Goal: Information Seeking & Learning: Learn about a topic

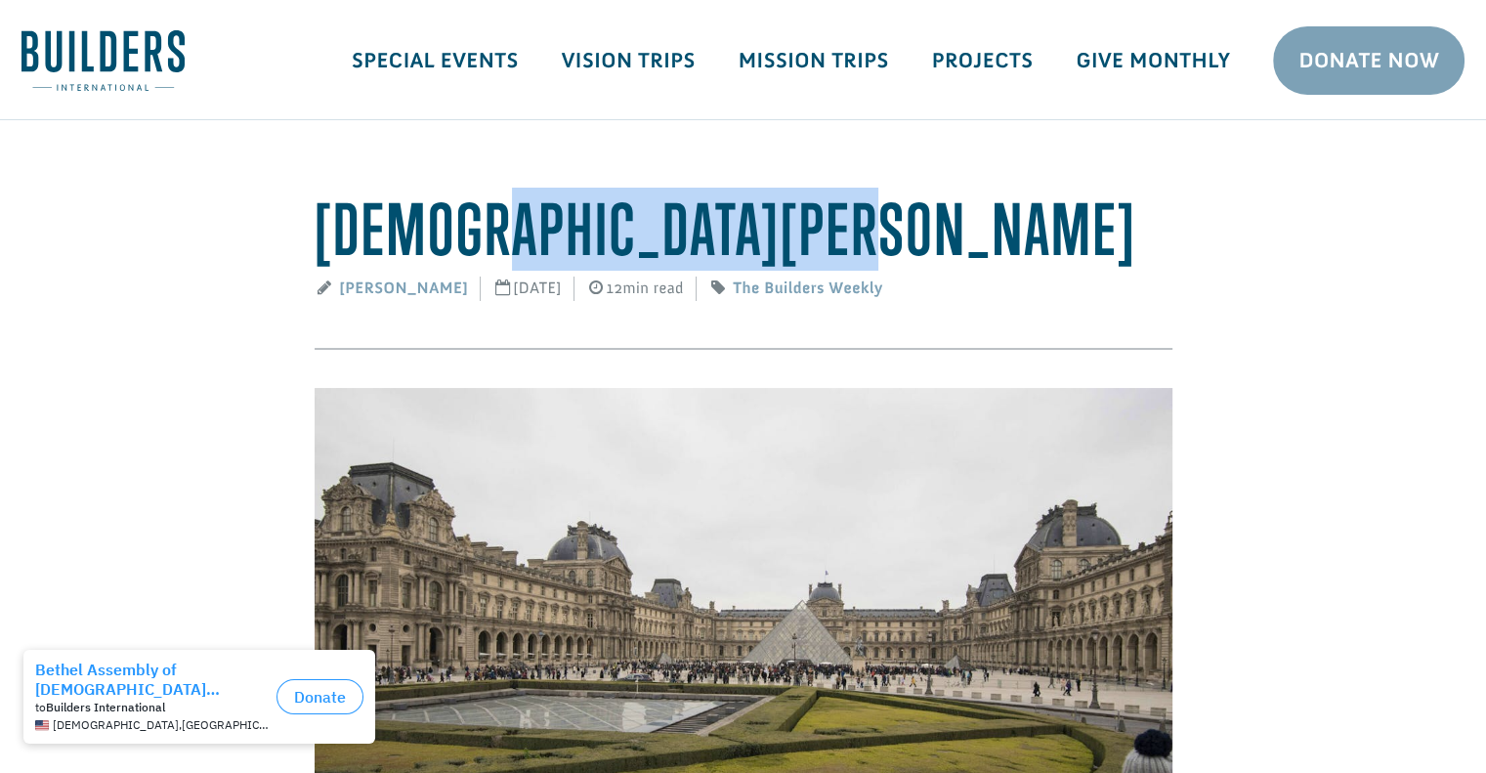
drag, startPoint x: 494, startPoint y: 229, endPoint x: 864, endPoint y: 206, distance: 371.1
click at [864, 206] on h1 "[DEMOGRAPHIC_DATA][PERSON_NAME]" at bounding box center [744, 229] width 858 height 81
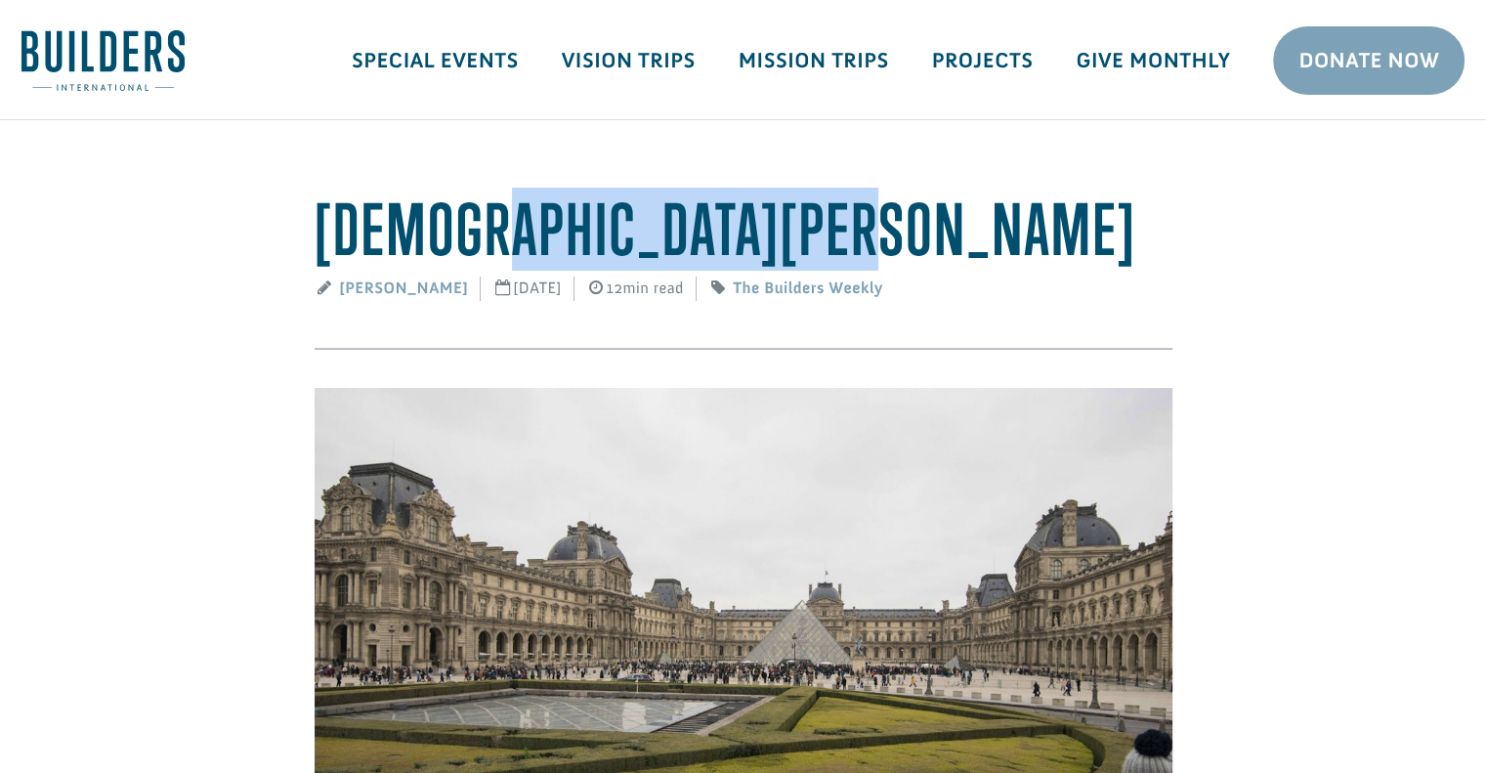
copy h1 "[PERSON_NAME][GEOGRAPHIC_DATA][DEMOGRAPHIC_DATA]"
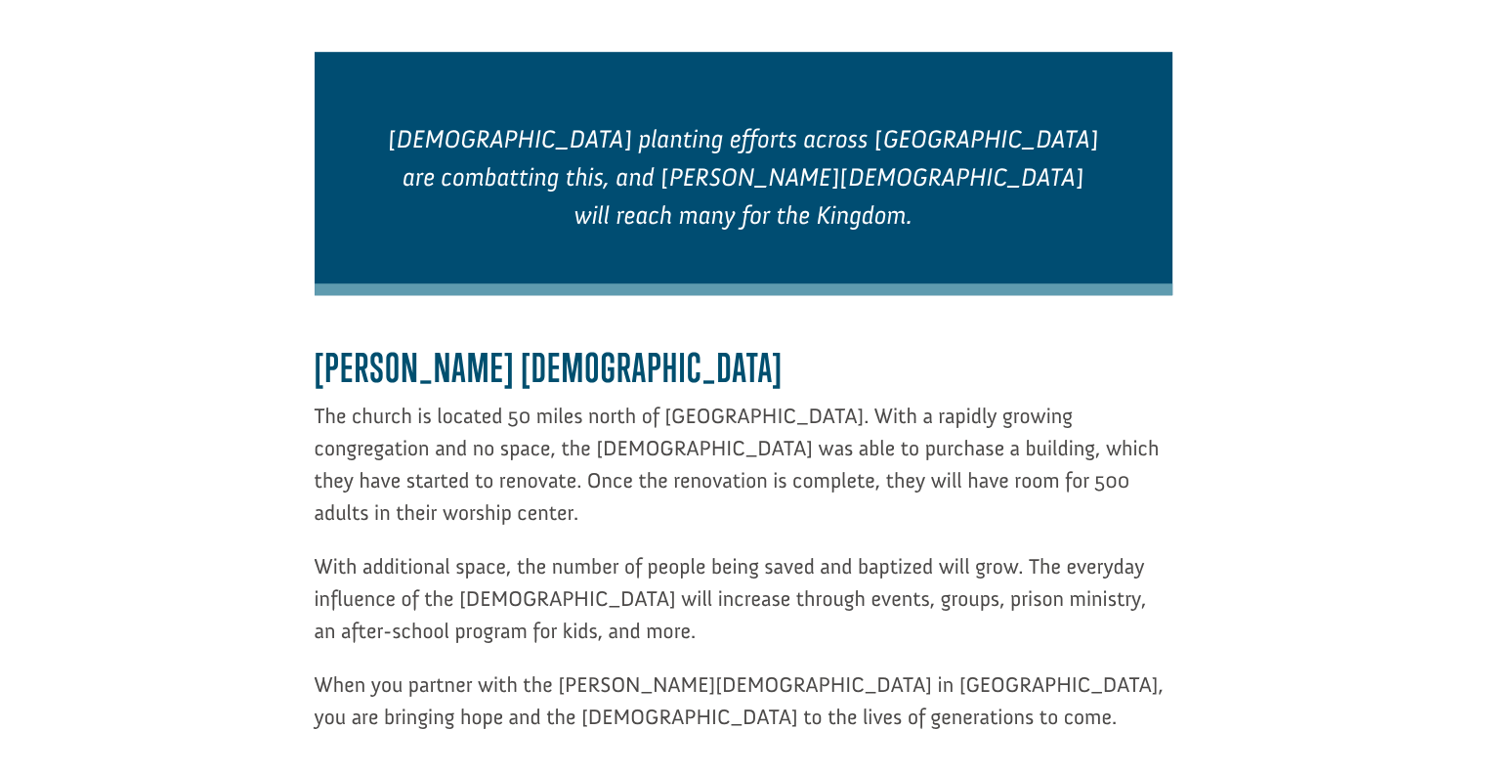
scroll to position [1333, 0]
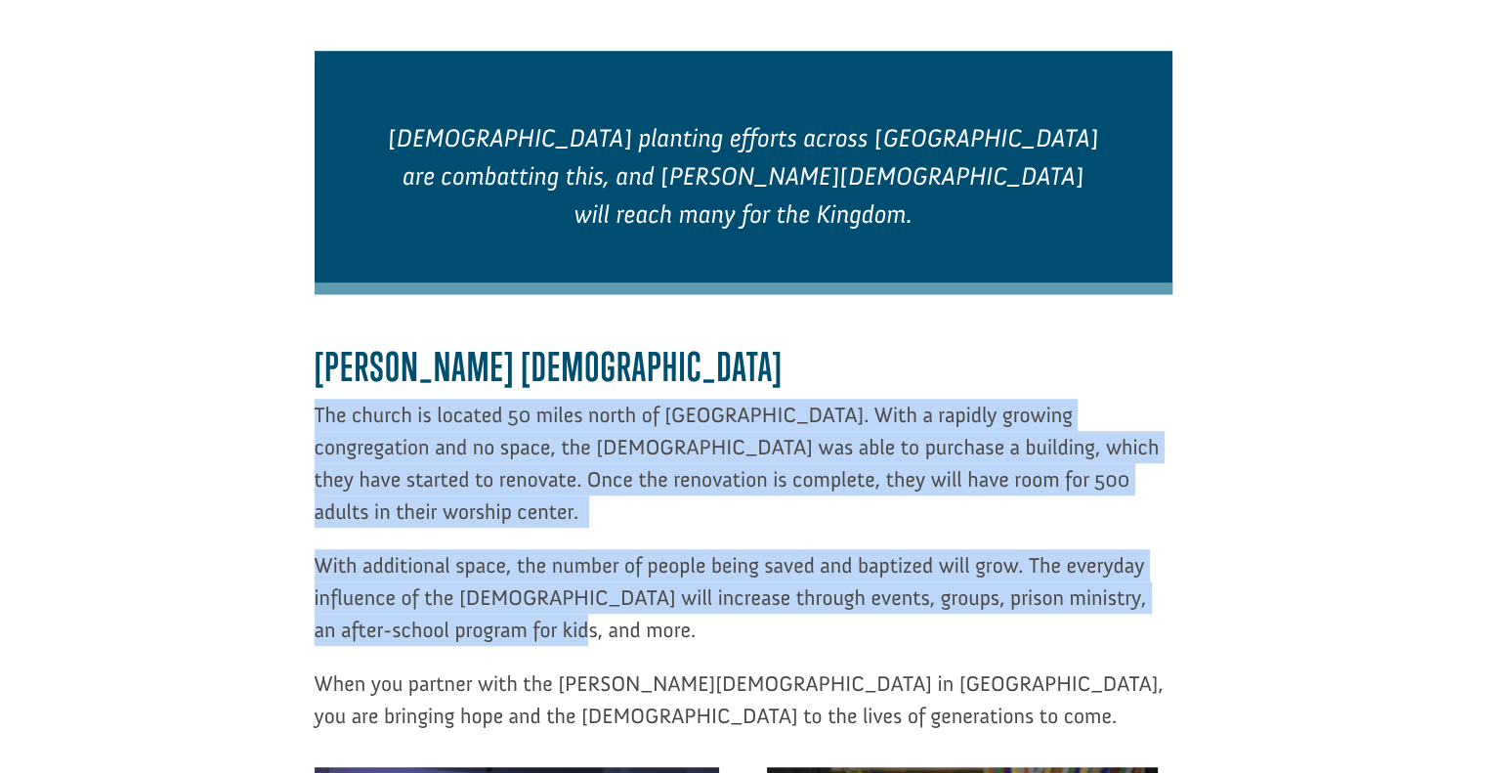
drag, startPoint x: 317, startPoint y: 282, endPoint x: 722, endPoint y: 482, distance: 451.9
click at [722, 482] on div "[PERSON_NAME] [DEMOGRAPHIC_DATA] The [DEMOGRAPHIC_DATA] is located 50 miles nor…" at bounding box center [744, 538] width 858 height 389
copy div "The church is located 50 miles north of [GEOGRAPHIC_DATA]. With a rapidly growi…"
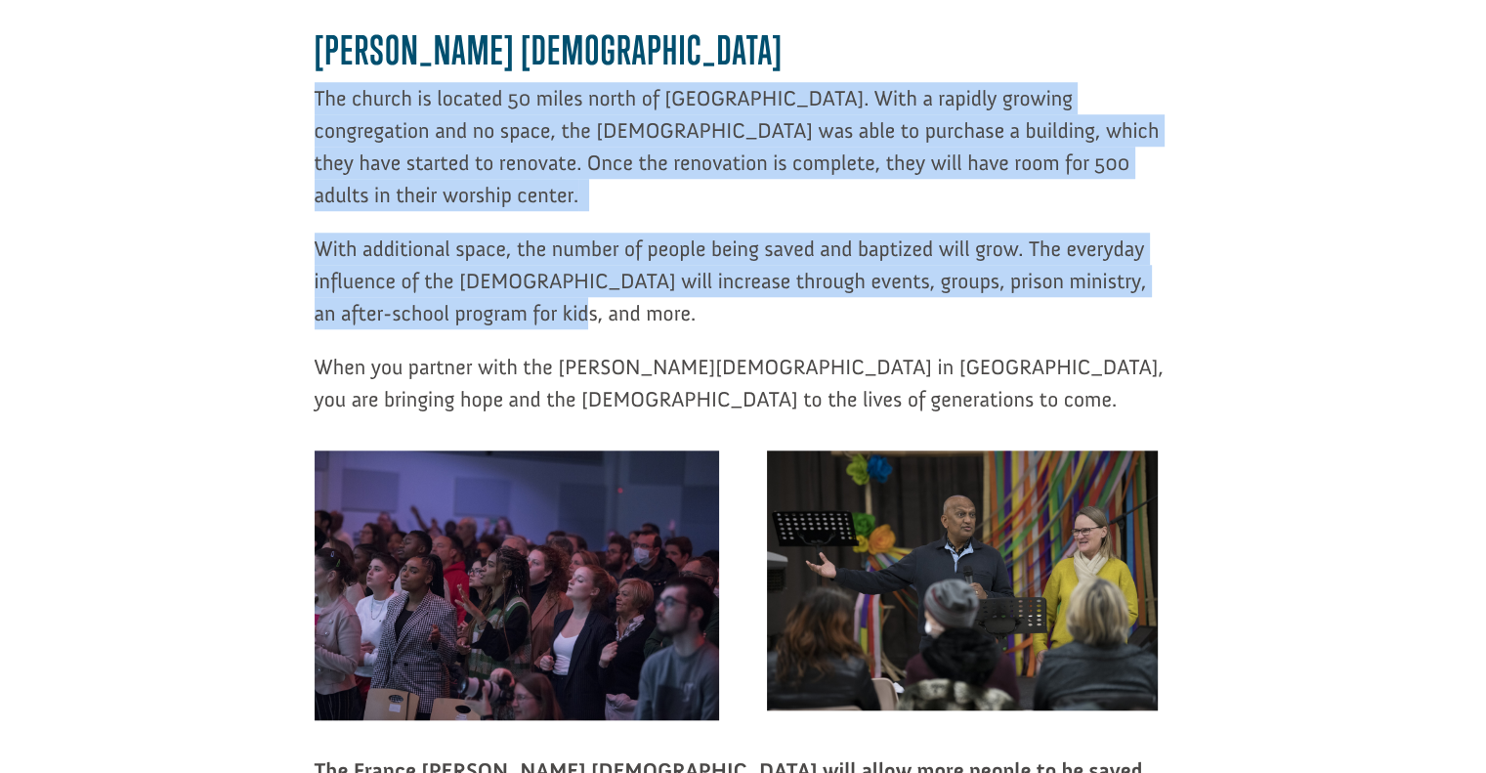
scroll to position [1633, 0]
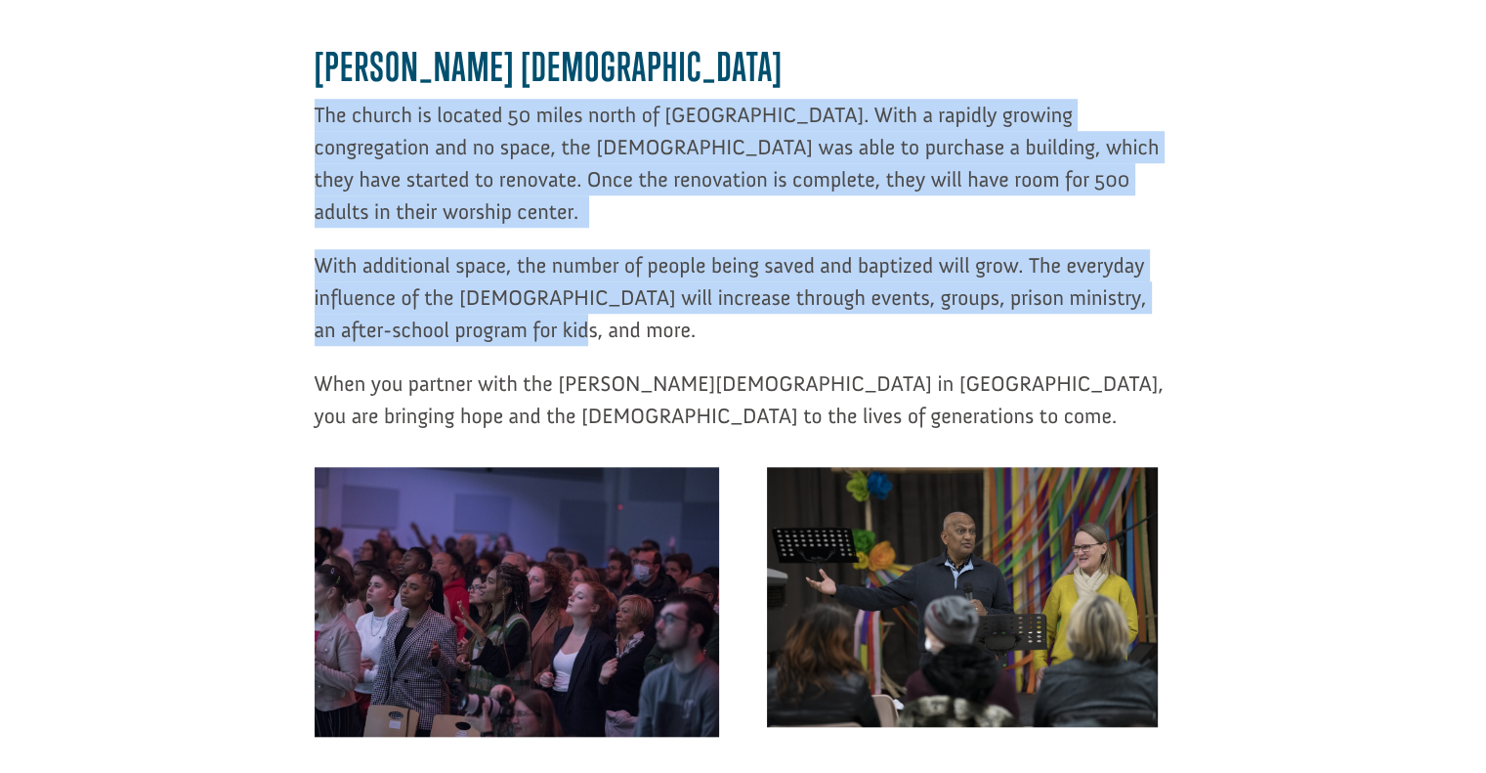
click at [548, 467] on img at bounding box center [518, 602] width 406 height 271
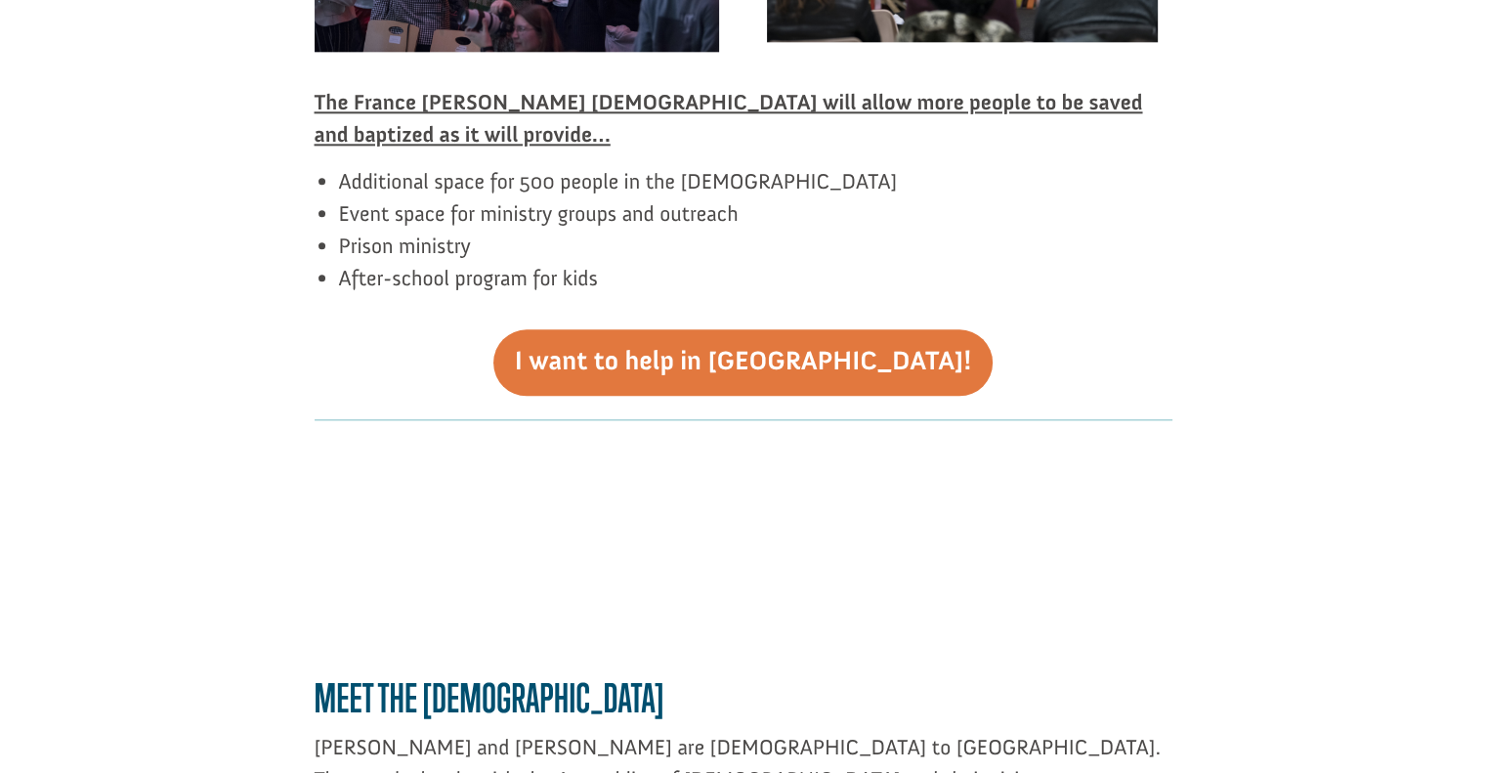
scroll to position [2424, 0]
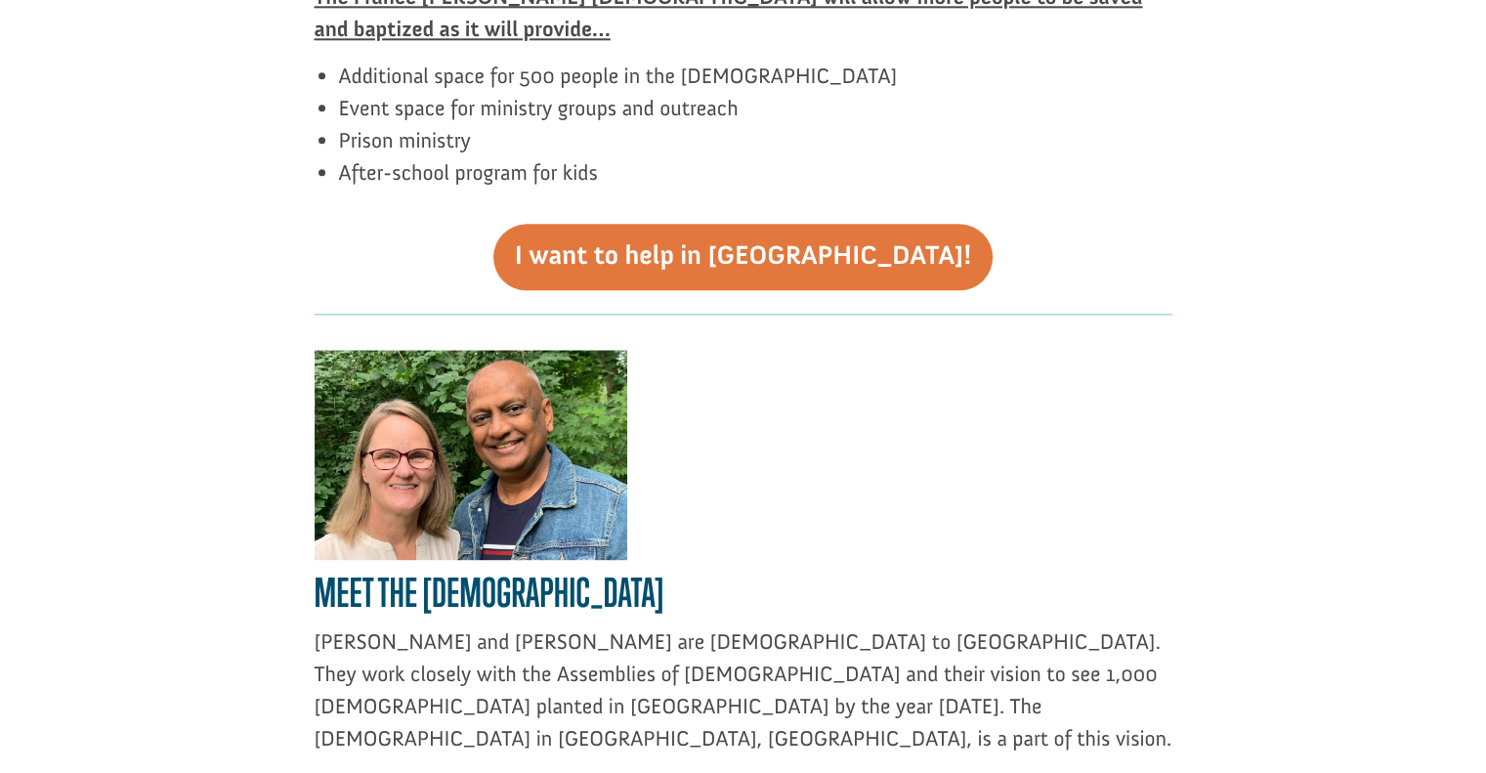
click at [472, 350] on img at bounding box center [471, 455] width 313 height 211
click at [538, 384] on img at bounding box center [471, 455] width 313 height 211
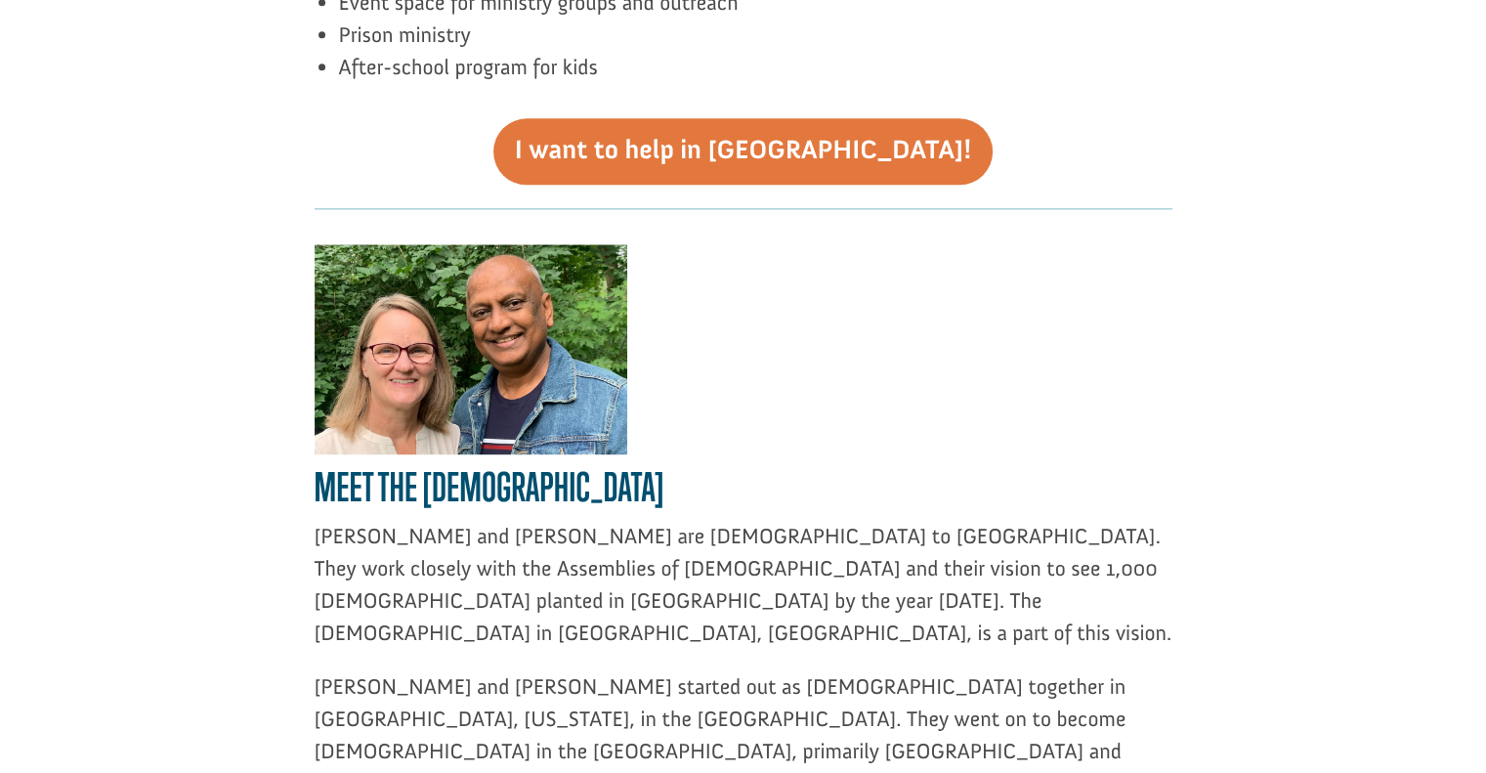
scroll to position [2533, 0]
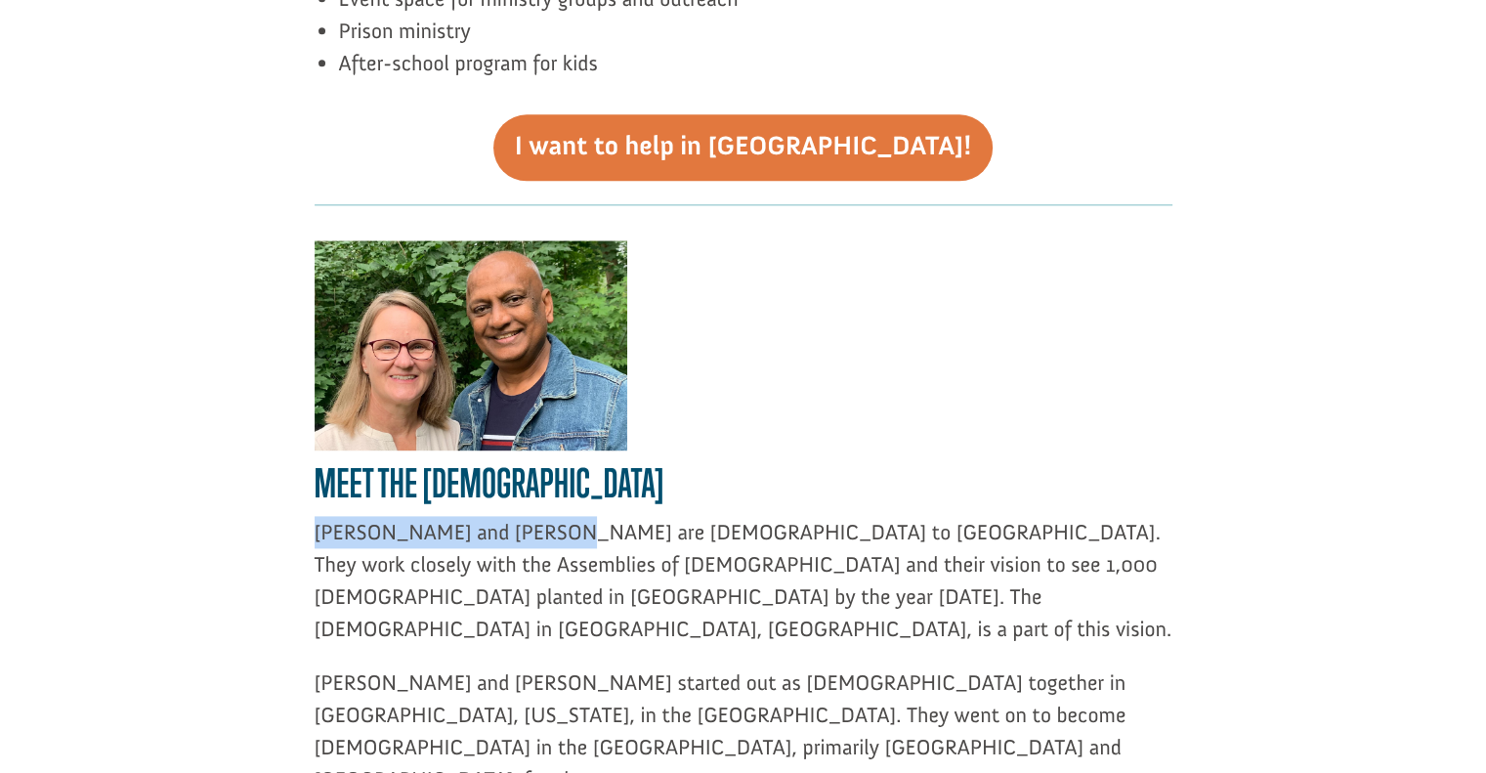
drag, startPoint x: 319, startPoint y: 370, endPoint x: 554, endPoint y: 382, distance: 235.8
click at [554, 519] on span "[PERSON_NAME] and [PERSON_NAME] are [DEMOGRAPHIC_DATA] to [GEOGRAPHIC_DATA]. Th…" at bounding box center [744, 580] width 858 height 123
copy span "[PERSON_NAME] and [PERSON_NAME]"
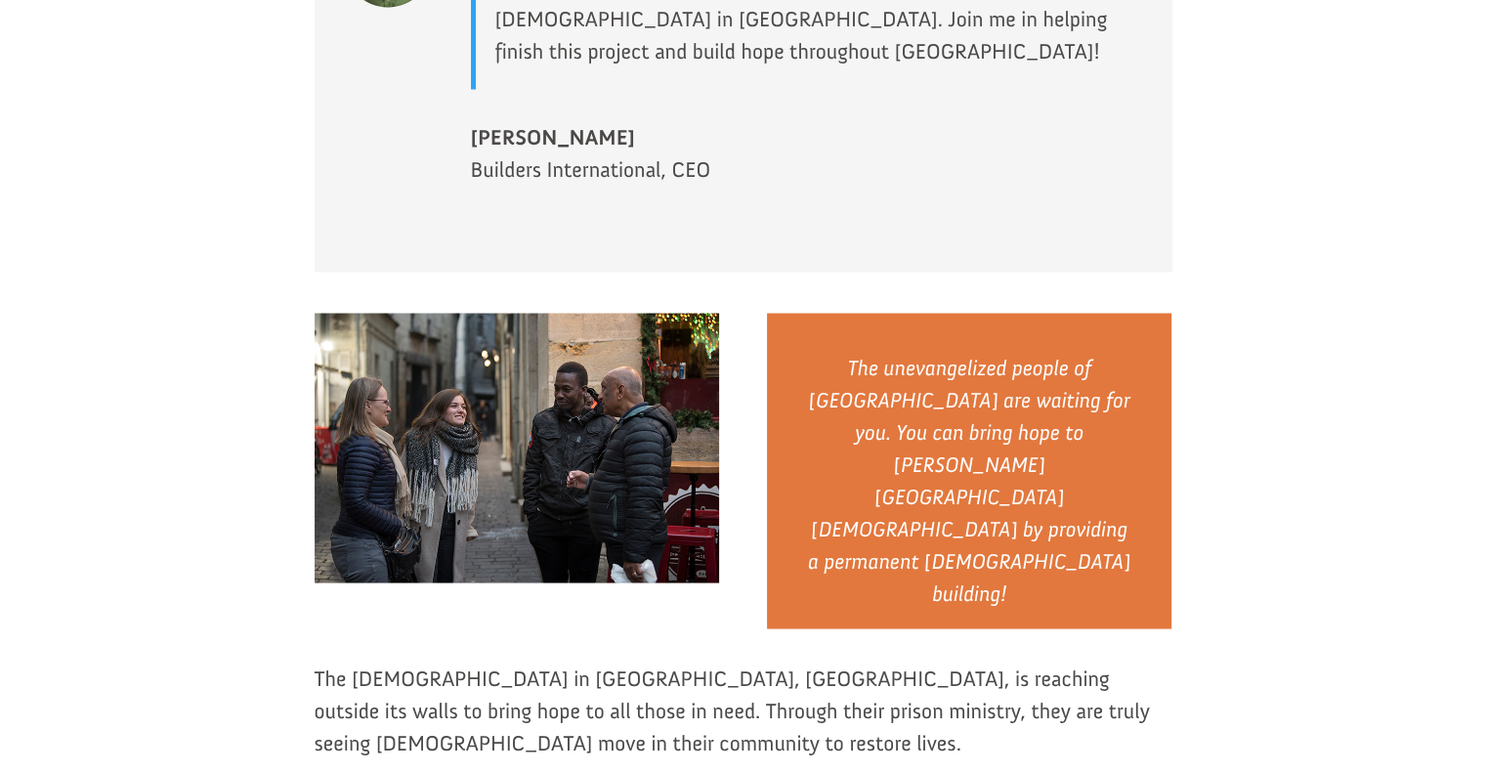
scroll to position [3647, 0]
click at [521, 313] on img at bounding box center [518, 448] width 406 height 270
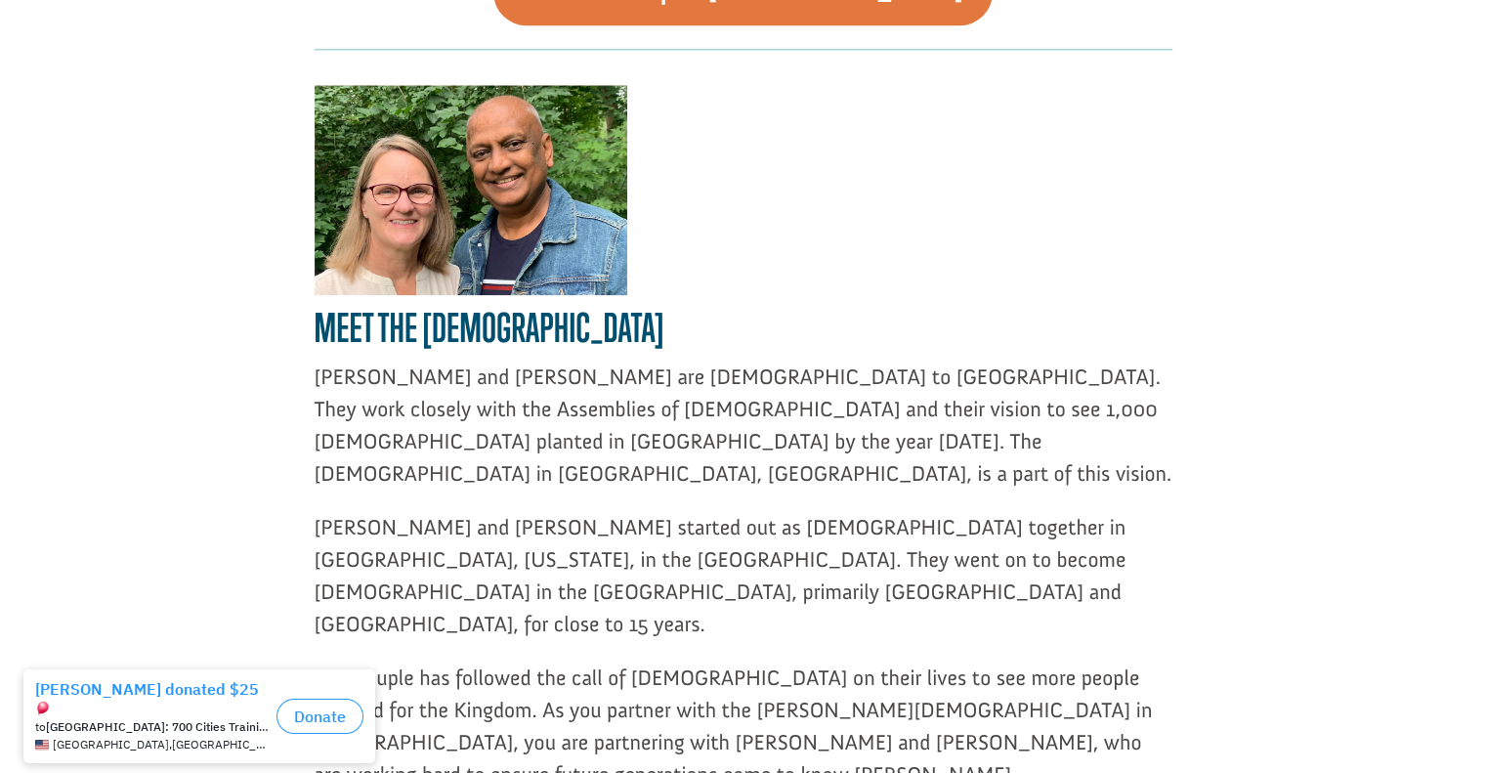
scroll to position [2390, 0]
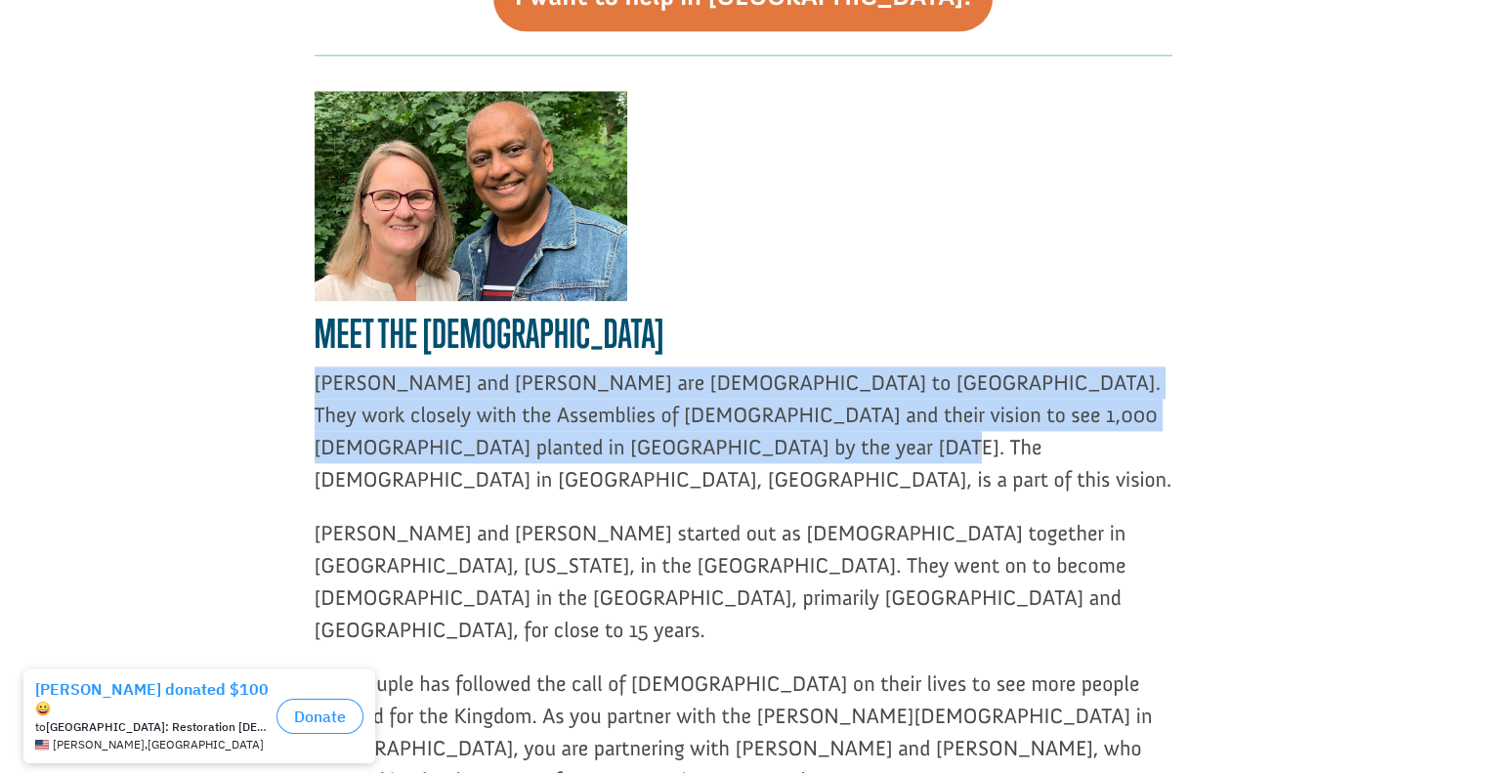
drag, startPoint x: 316, startPoint y: 220, endPoint x: 681, endPoint y: 280, distance: 370.5
click at [681, 366] on p "[PERSON_NAME] and [PERSON_NAME] are [DEMOGRAPHIC_DATA] to [GEOGRAPHIC_DATA]. Th…" at bounding box center [744, 441] width 858 height 151
copy span "[PERSON_NAME] and [PERSON_NAME] are [DEMOGRAPHIC_DATA] to [GEOGRAPHIC_DATA]. Th…"
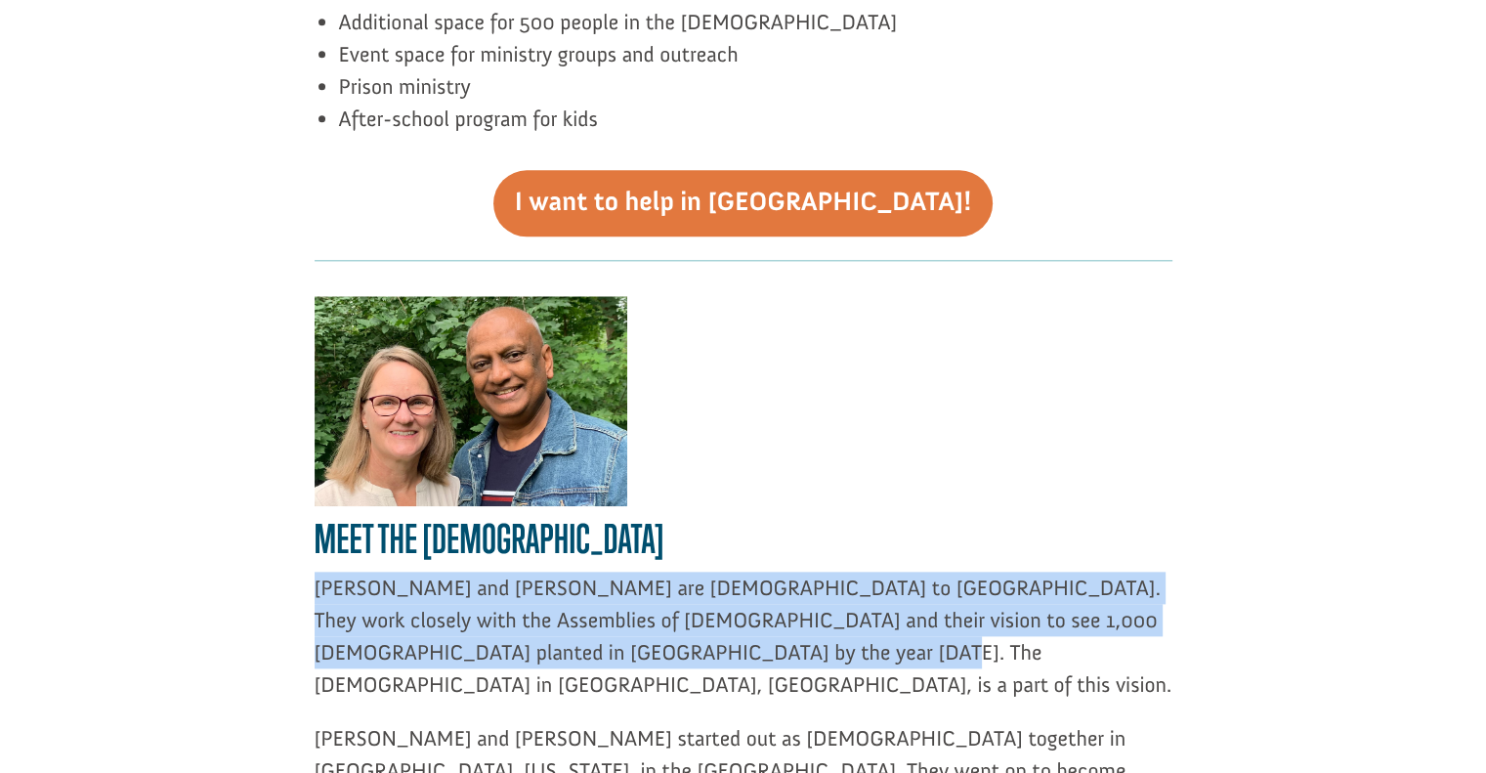
scroll to position [2160, 0]
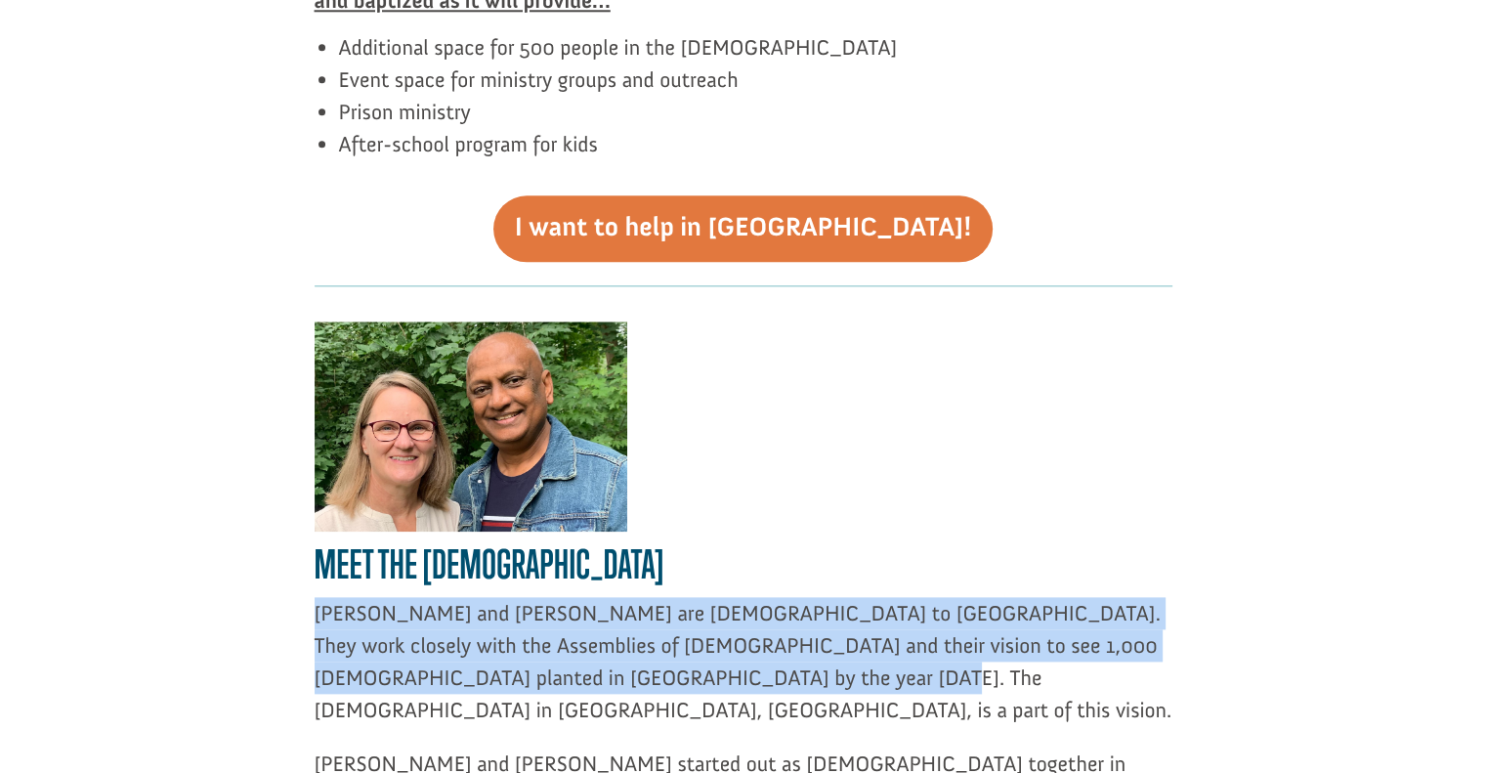
click at [452, 322] on img at bounding box center [471, 427] width 313 height 211
click at [459, 322] on img at bounding box center [471, 427] width 313 height 211
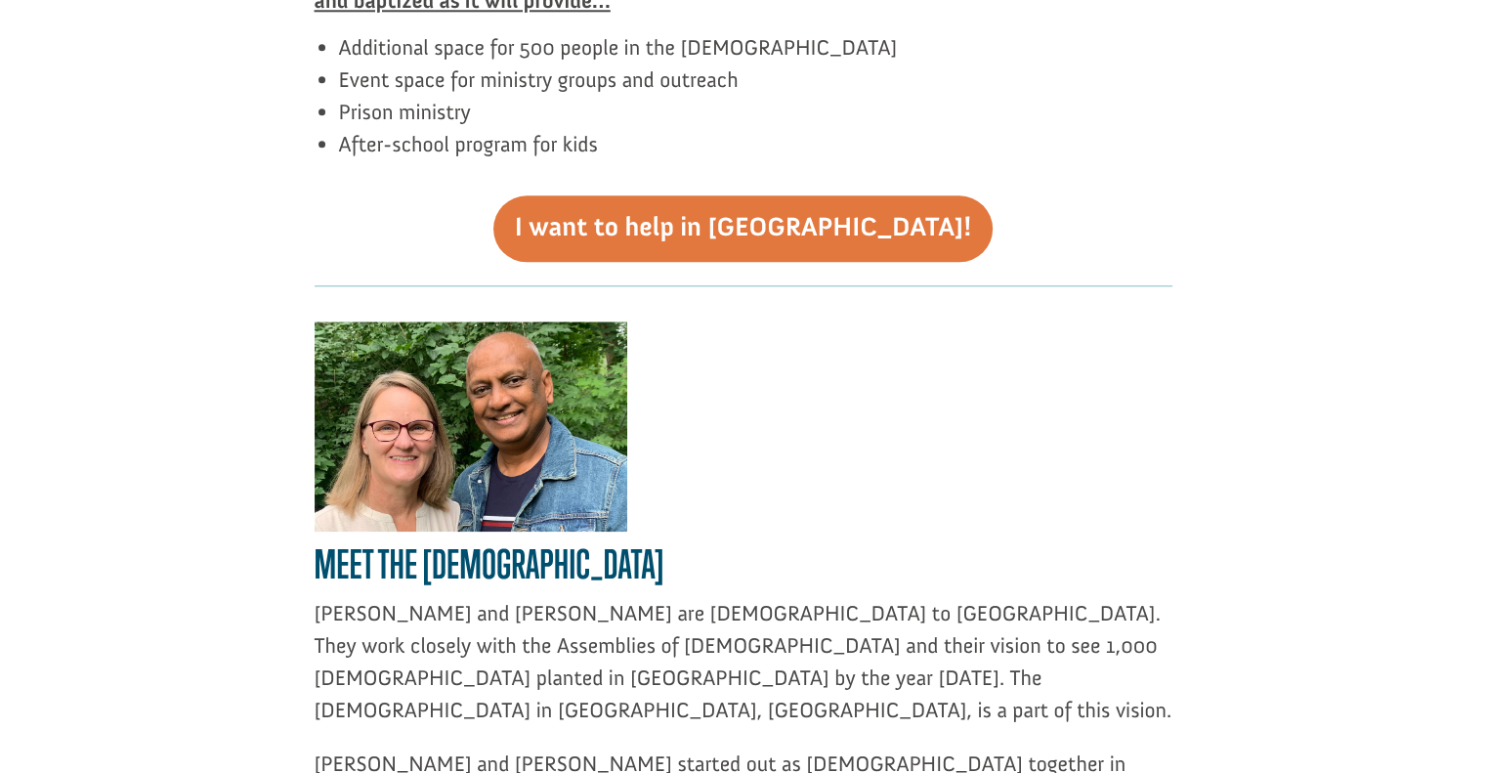
click at [674, 322] on div "Meet The [DEMOGRAPHIC_DATA] [PERSON_NAME] and [PERSON_NAME] are [DEMOGRAPHIC_DA…" at bounding box center [744, 675] width 858 height 706
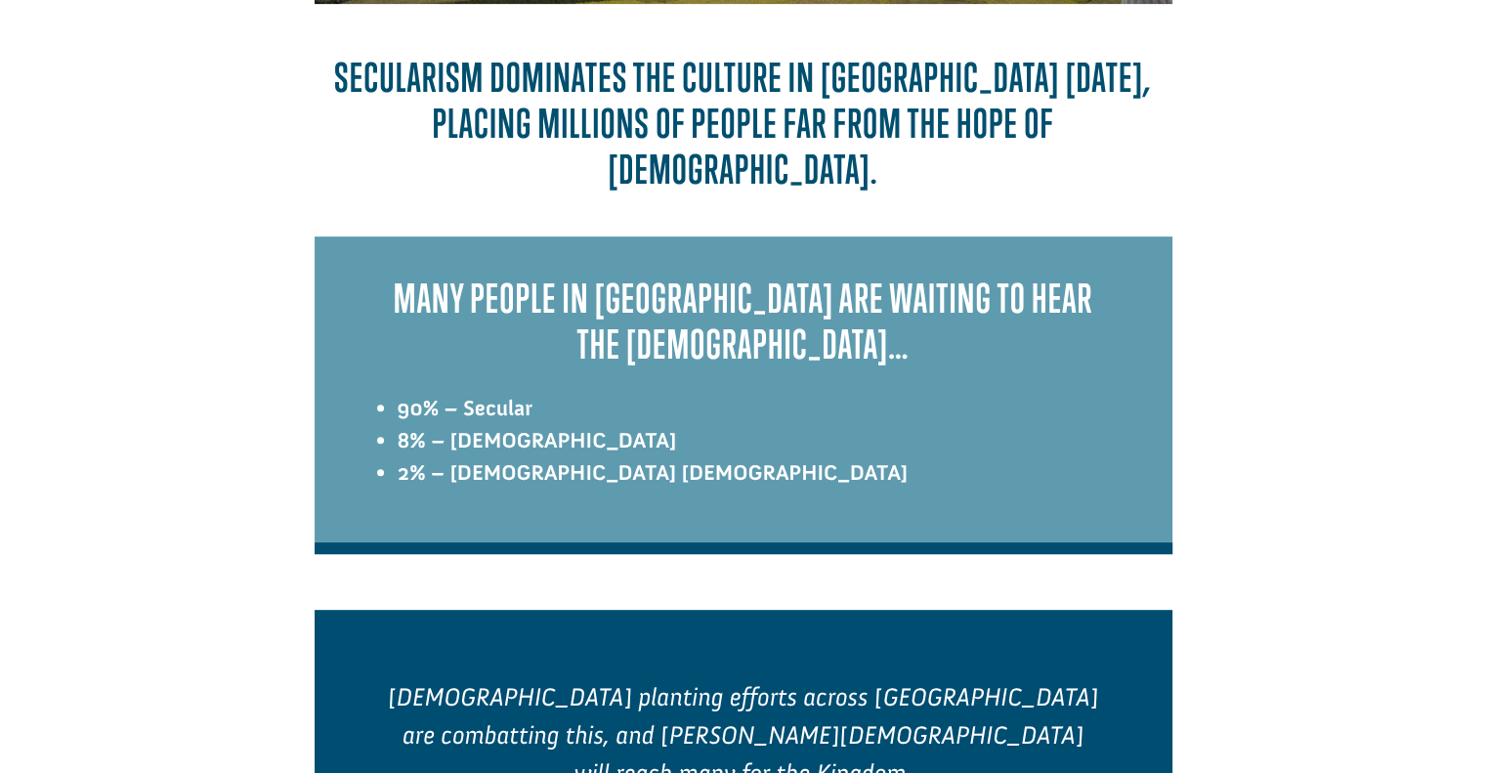
scroll to position [777, 0]
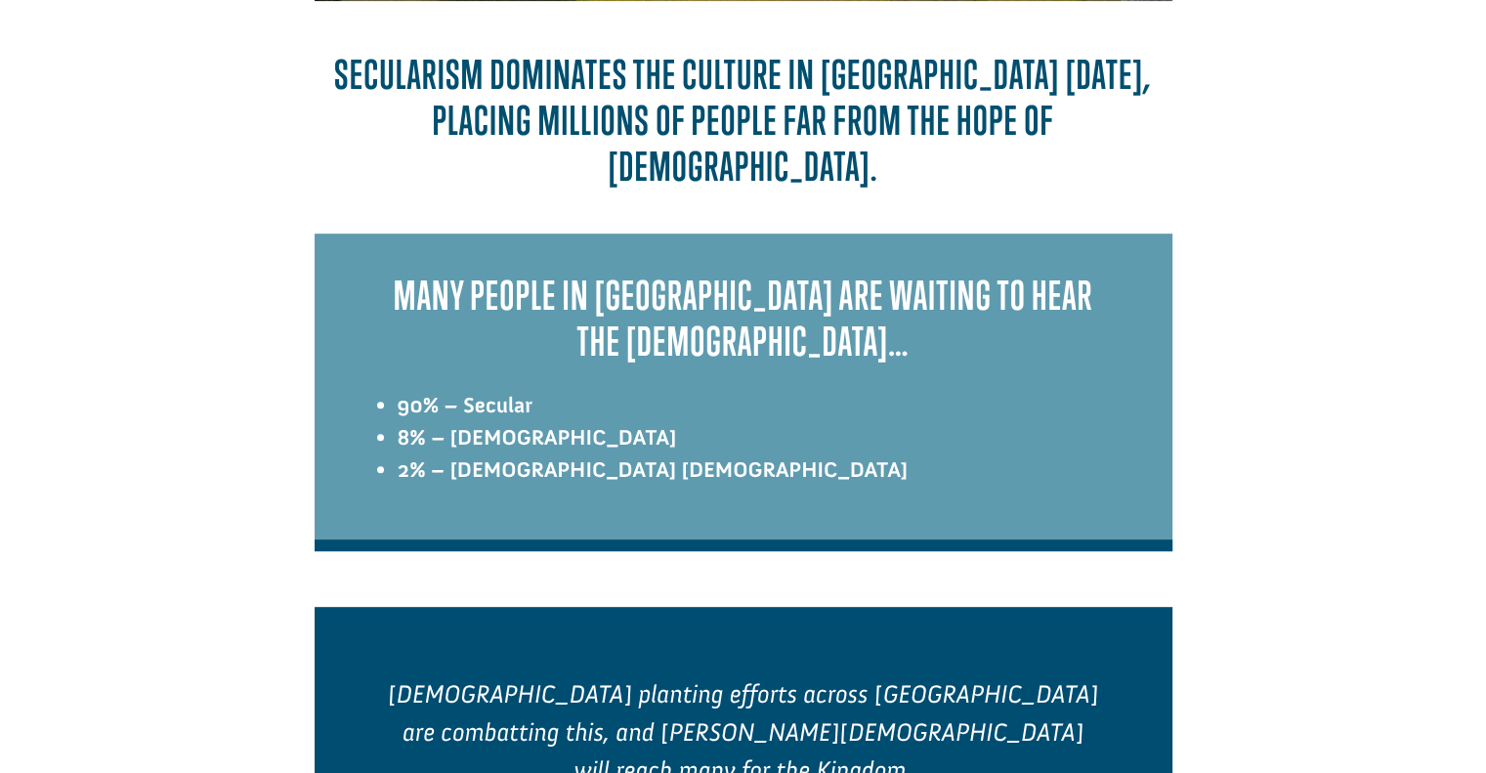
click at [363, 244] on div "Many people in [GEOGRAPHIC_DATA] are waiting to hear the [DEMOGRAPHIC_DATA]… 90…" at bounding box center [744, 393] width 858 height 318
drag, startPoint x: 363, startPoint y: 244, endPoint x: 363, endPoint y: 322, distance: 77.2
click at [363, 322] on div "Many people in France are waiting to hear the Gospel… 90% – Secular 8% – Muslim…" at bounding box center [744, 393] width 858 height 318
